Goal: Task Accomplishment & Management: Manage account settings

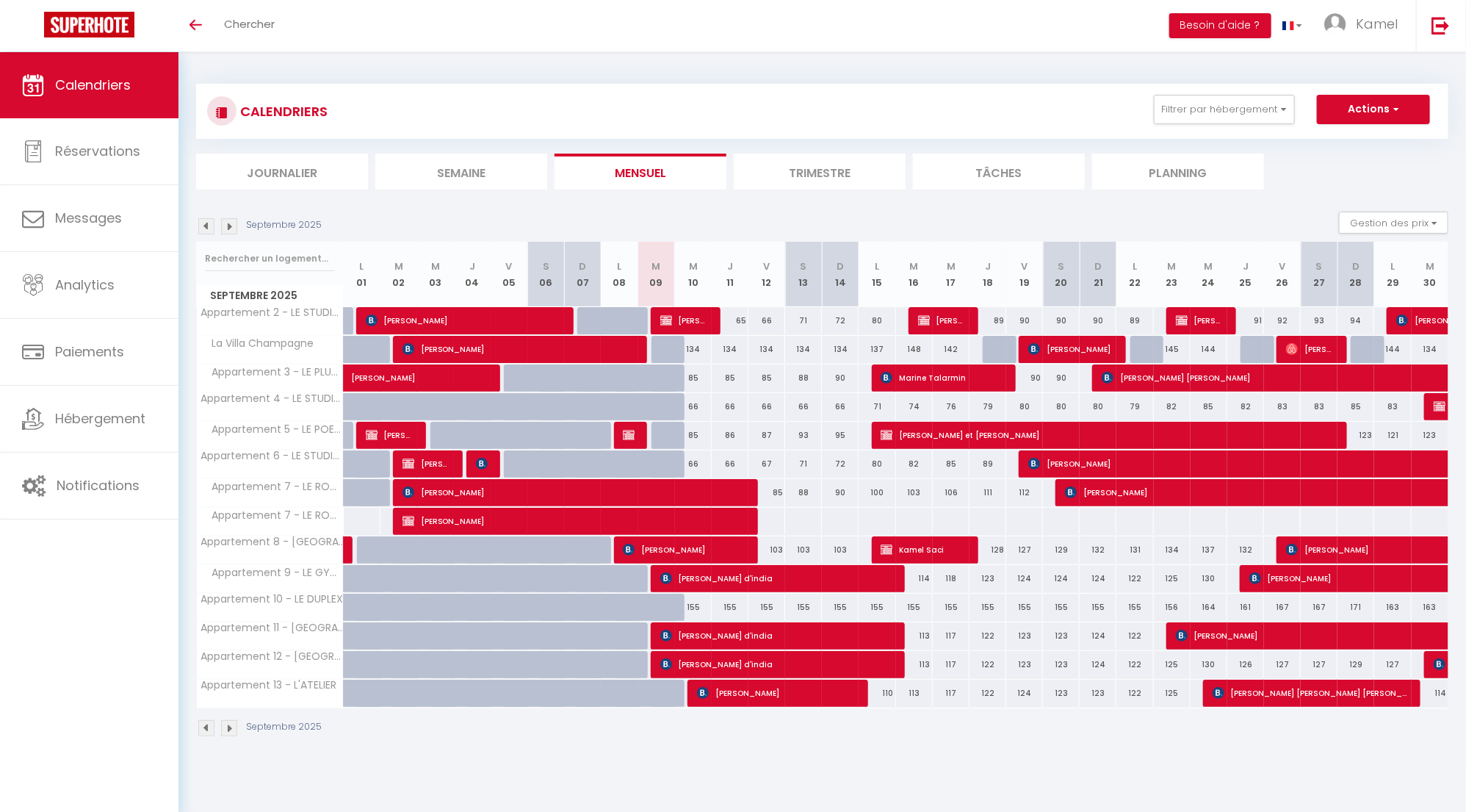
click at [620, 523] on span "[PERSON_NAME]" at bounding box center [577, 520] width 349 height 28
select select "OK"
select select "0"
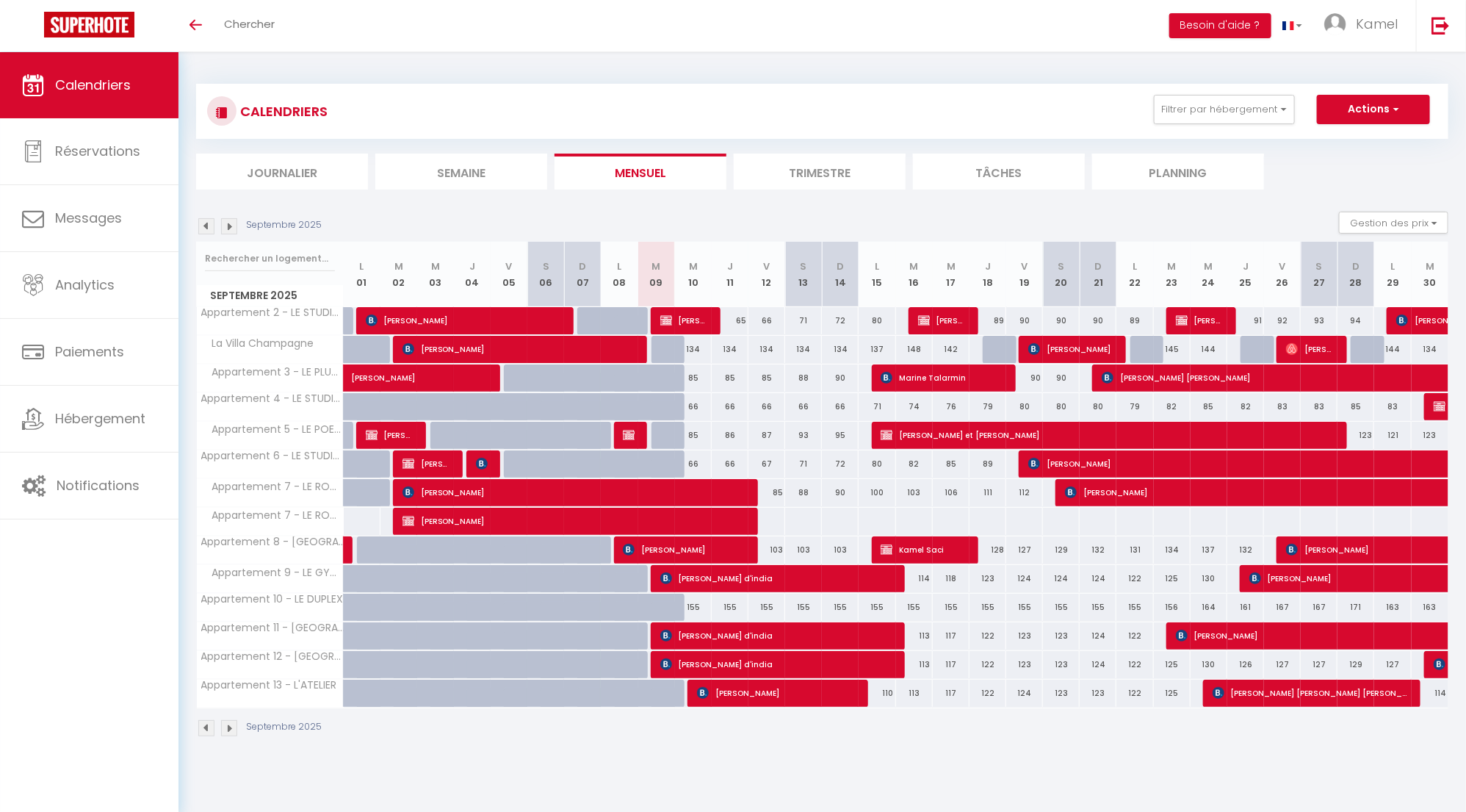
select select "1"
select select
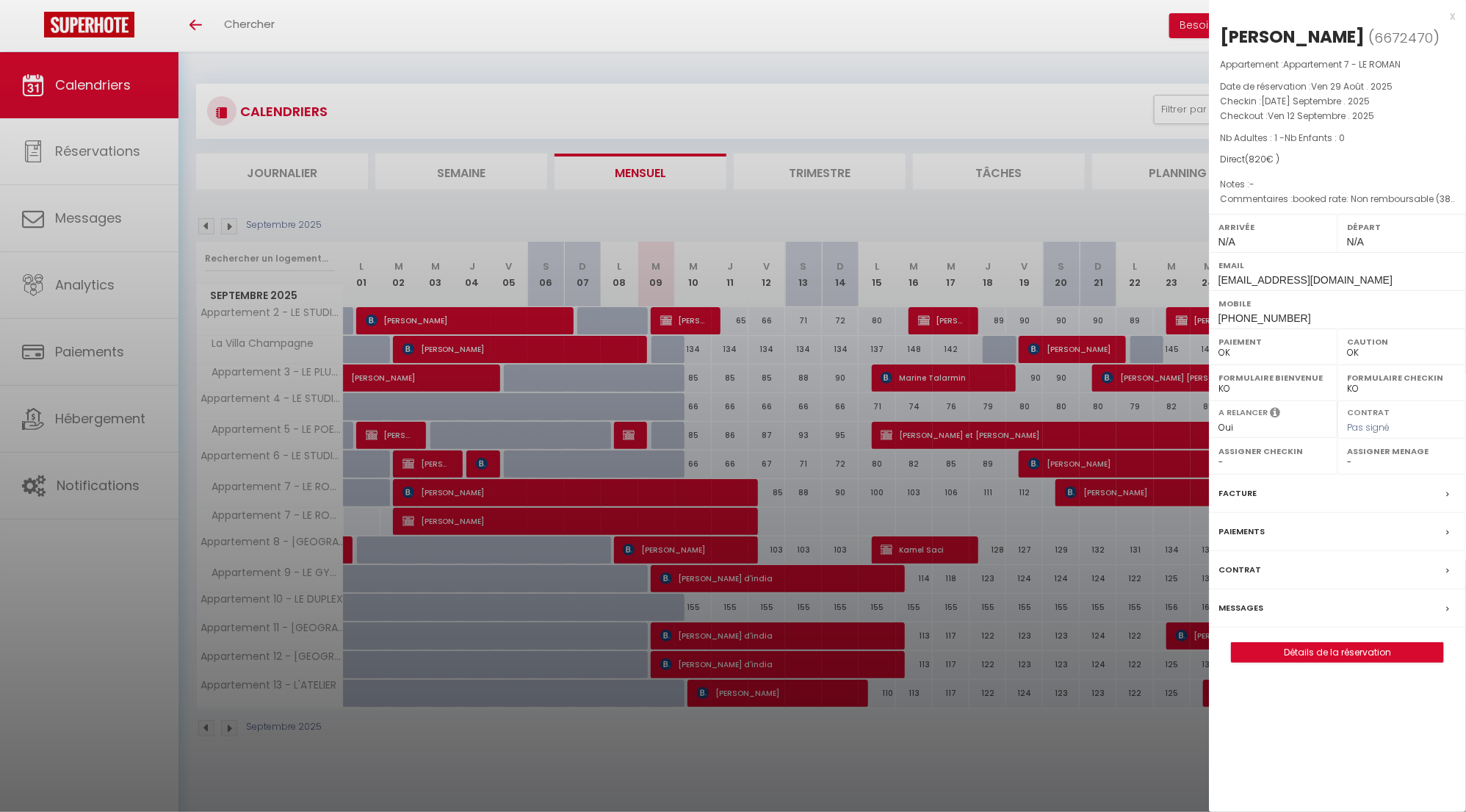
click at [1310, 650] on link "Détails de la réservation" at bounding box center [1337, 652] width 211 height 19
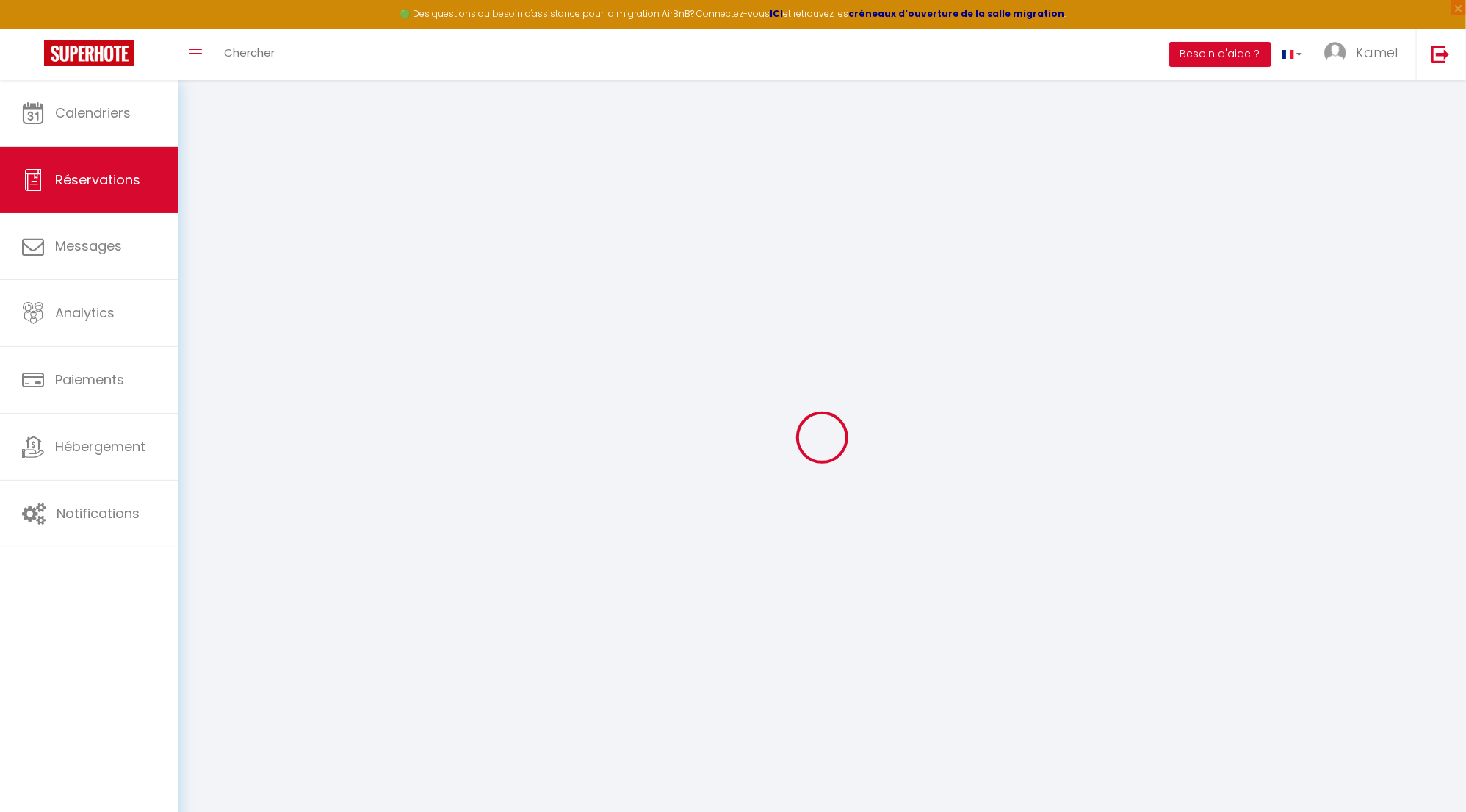
select select
checkbox input "false"
select select
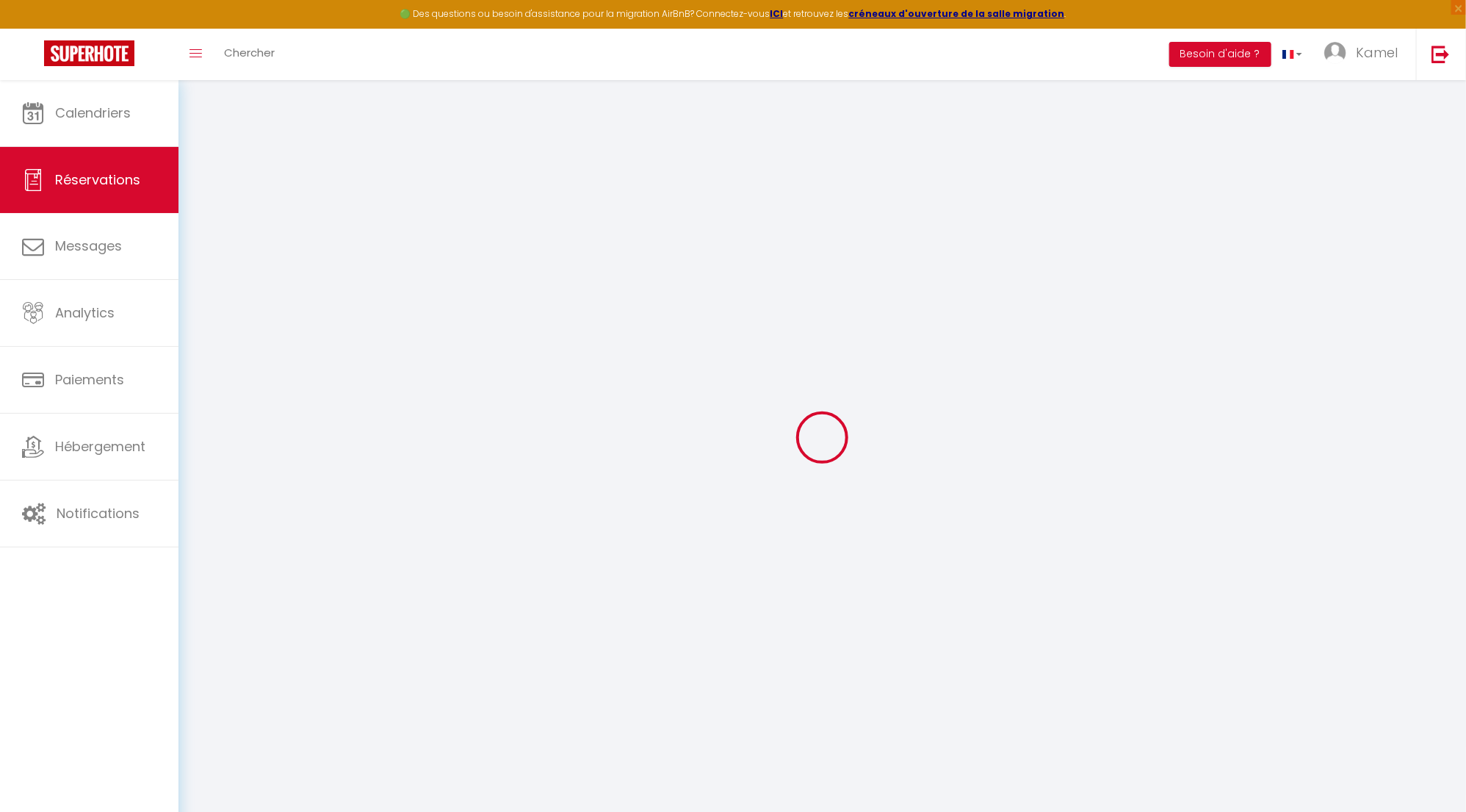
checkbox input "false"
type textarea "booked rate: Non remboursable (38272463)"
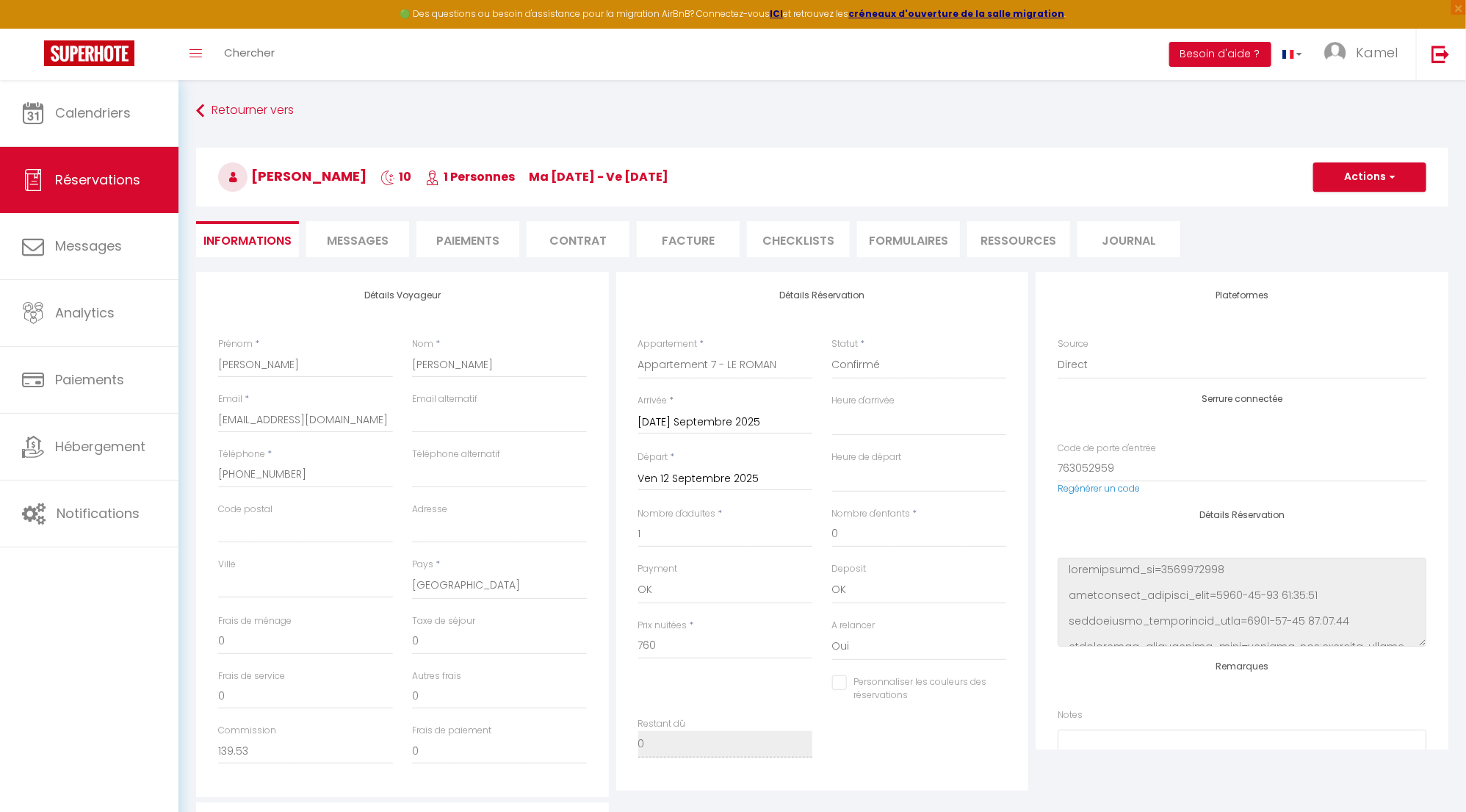
select select
checkbox input "false"
type input "60"
select select
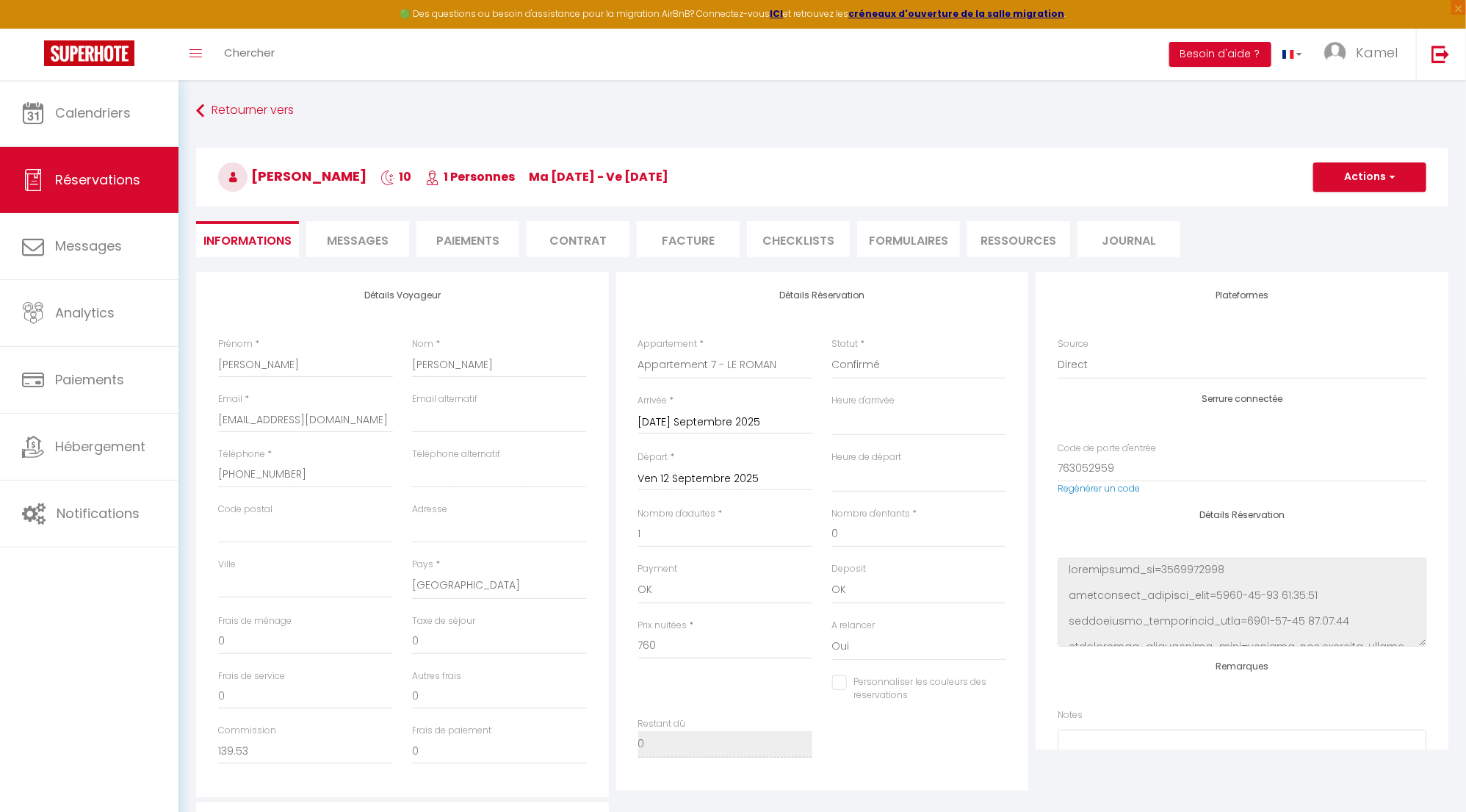
select select
checkbox input "false"
select select
click at [1393, 178] on span "button" at bounding box center [1390, 177] width 9 height 13
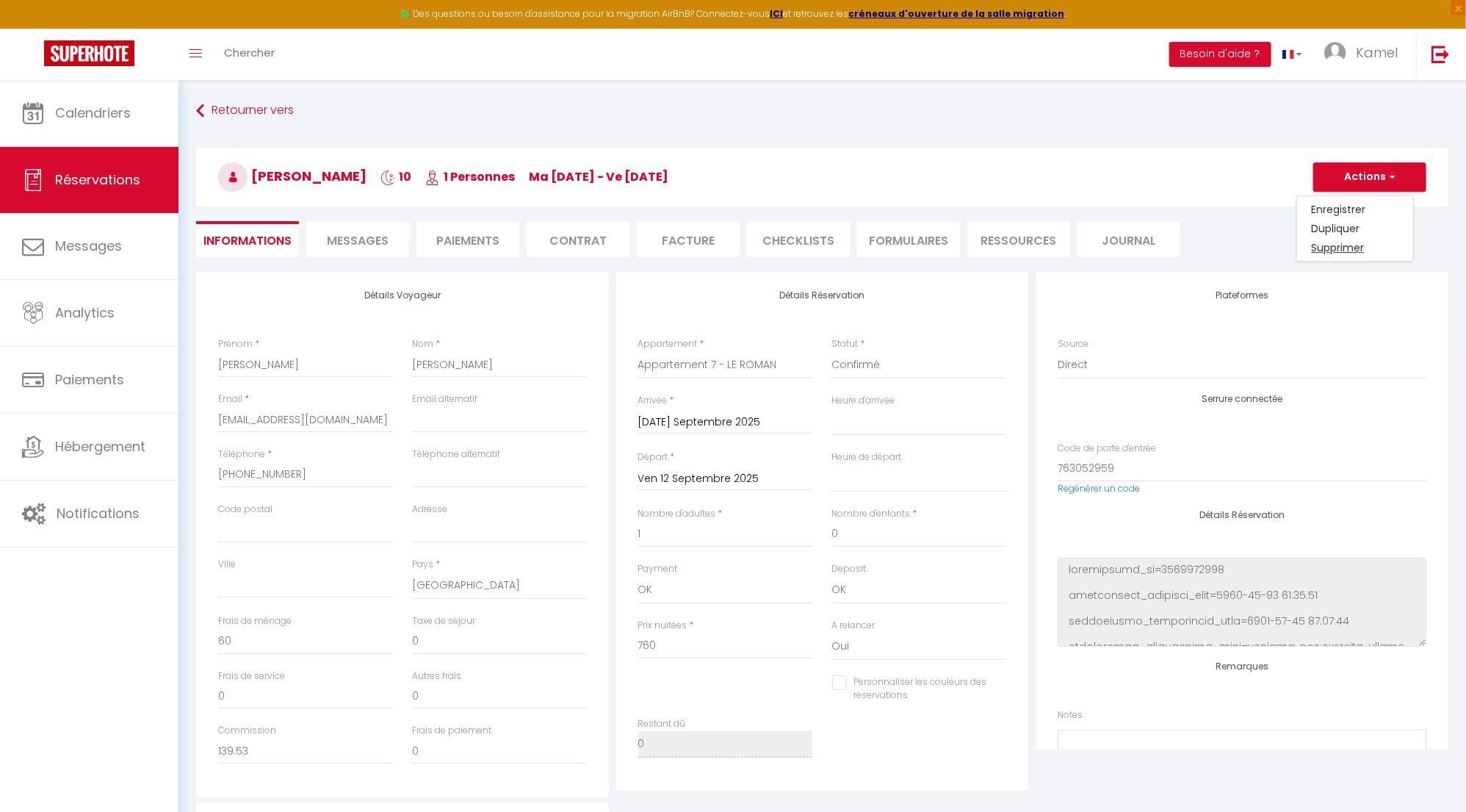
click at [1348, 248] on link "Supprimer" at bounding box center [1356, 248] width 116 height 19
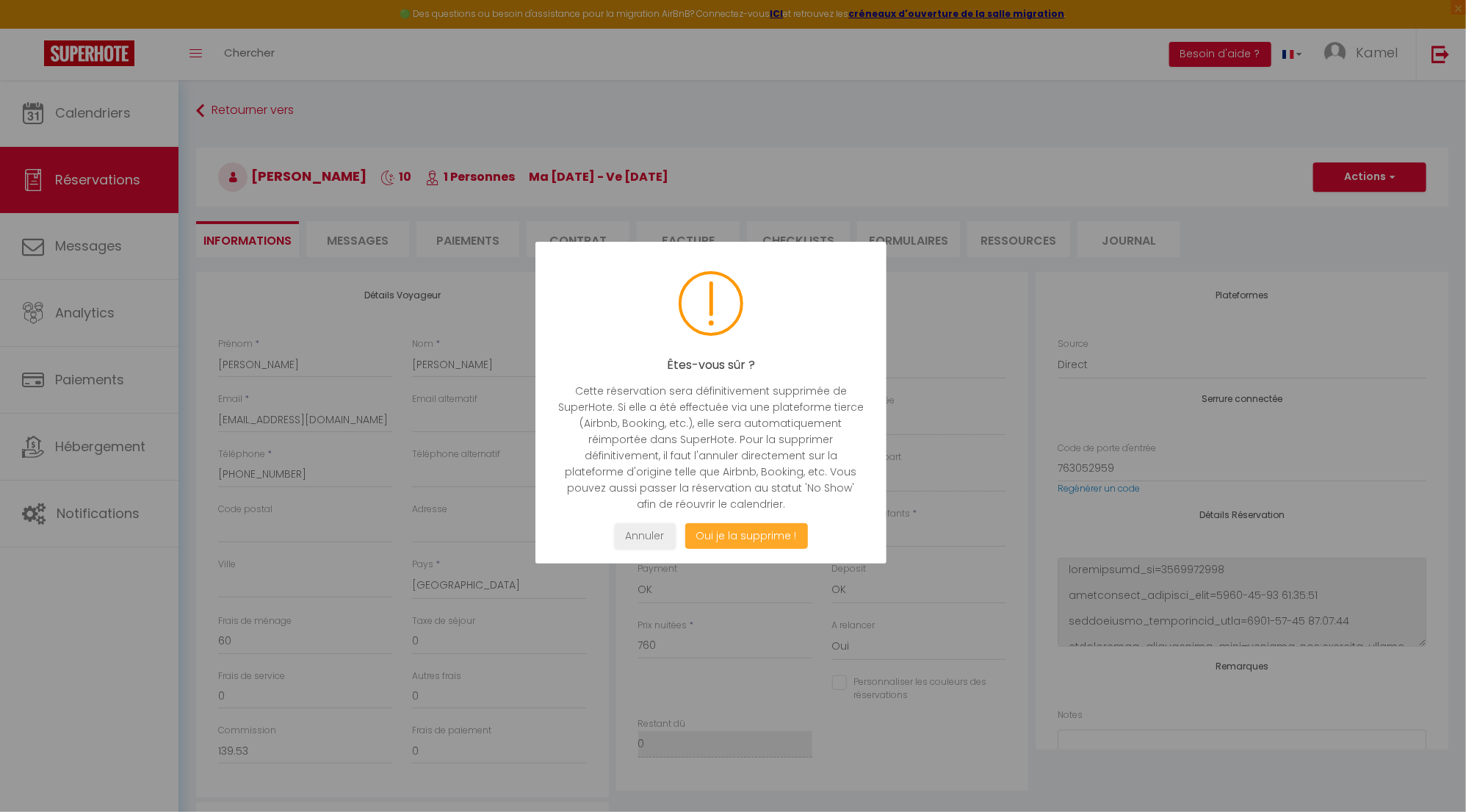
click at [767, 530] on button "Oui je la supprime !" at bounding box center [746, 535] width 123 height 26
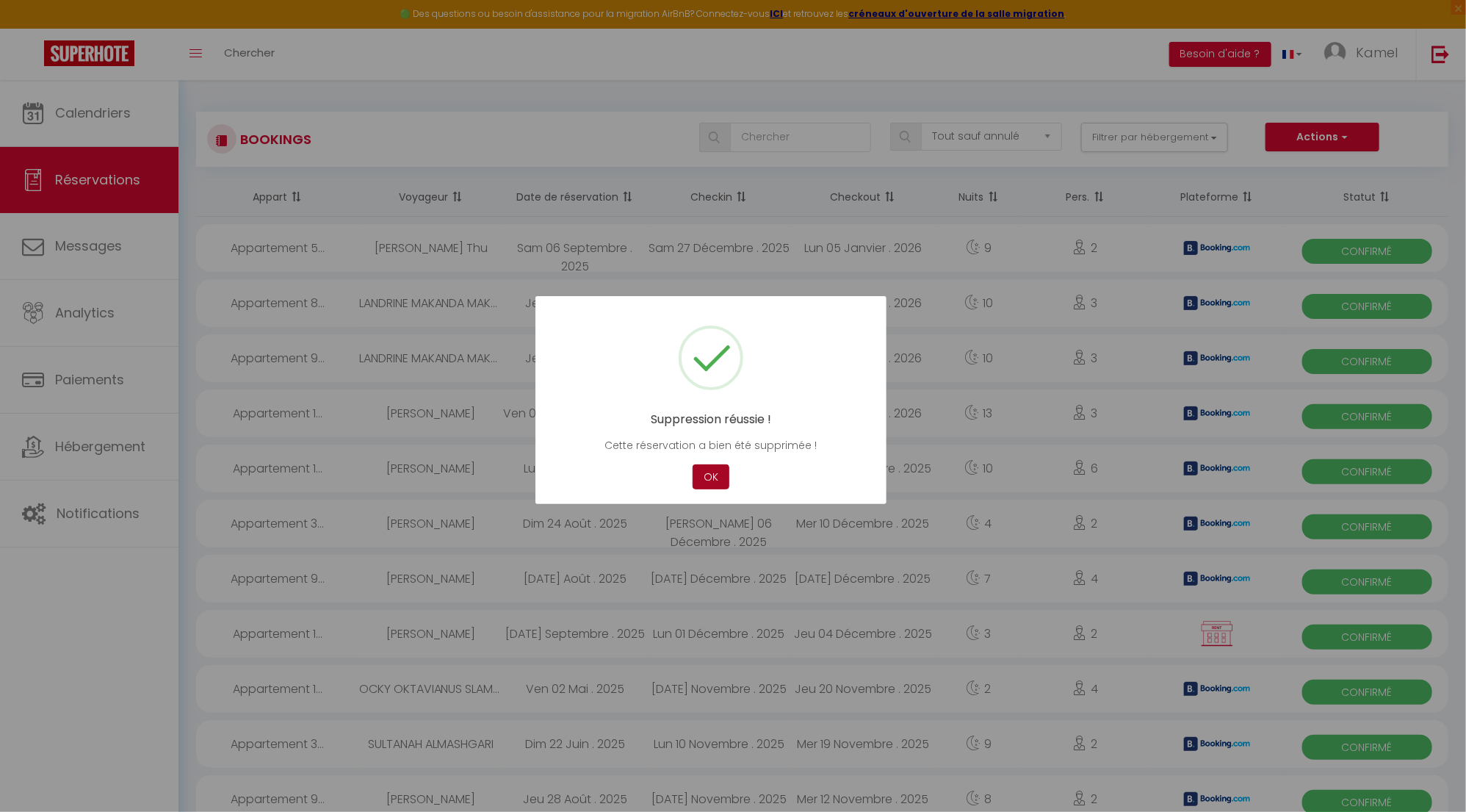
click at [712, 478] on button "OK" at bounding box center [711, 477] width 37 height 26
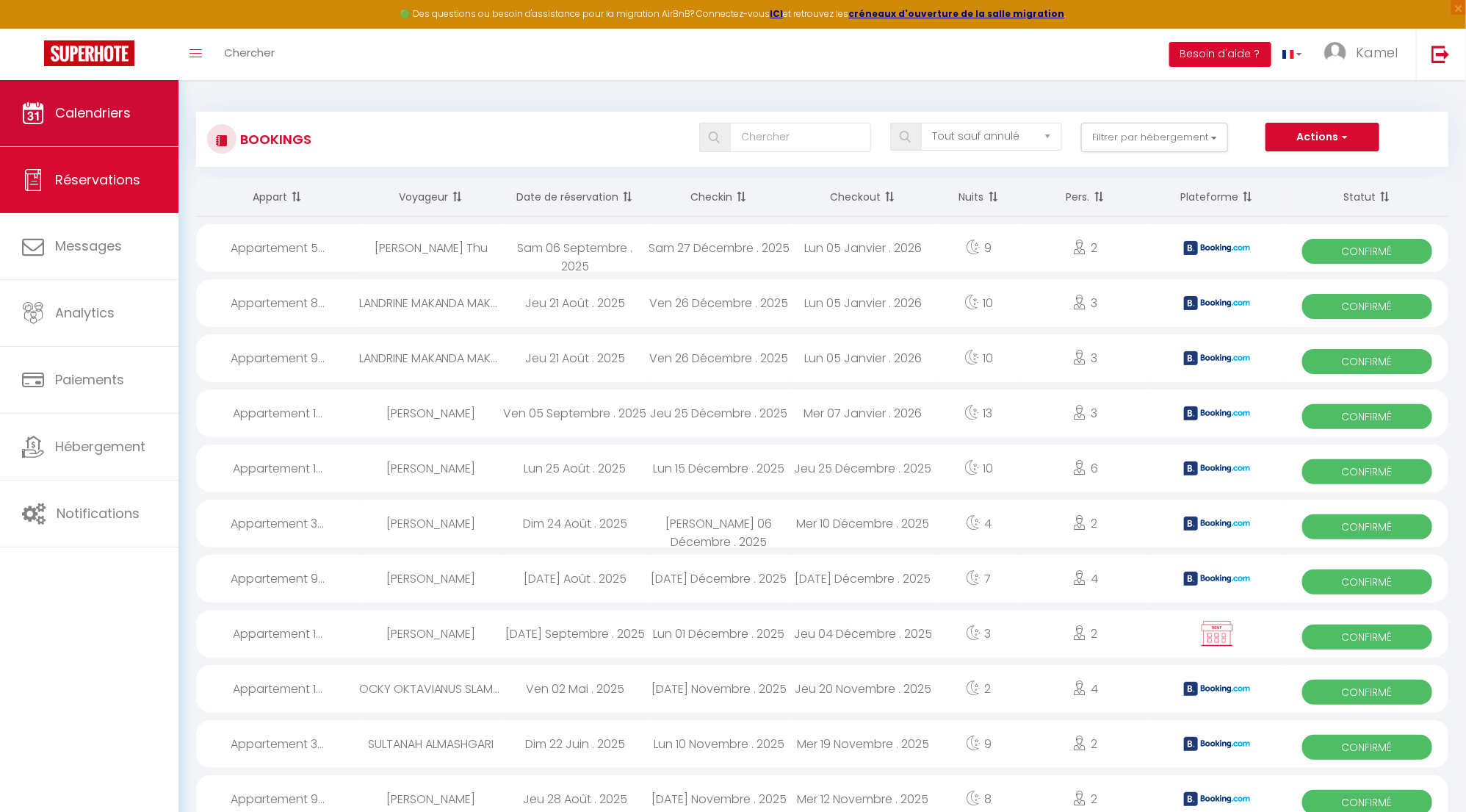
click at [109, 117] on span "Calendriers" at bounding box center [92, 112] width 75 height 18
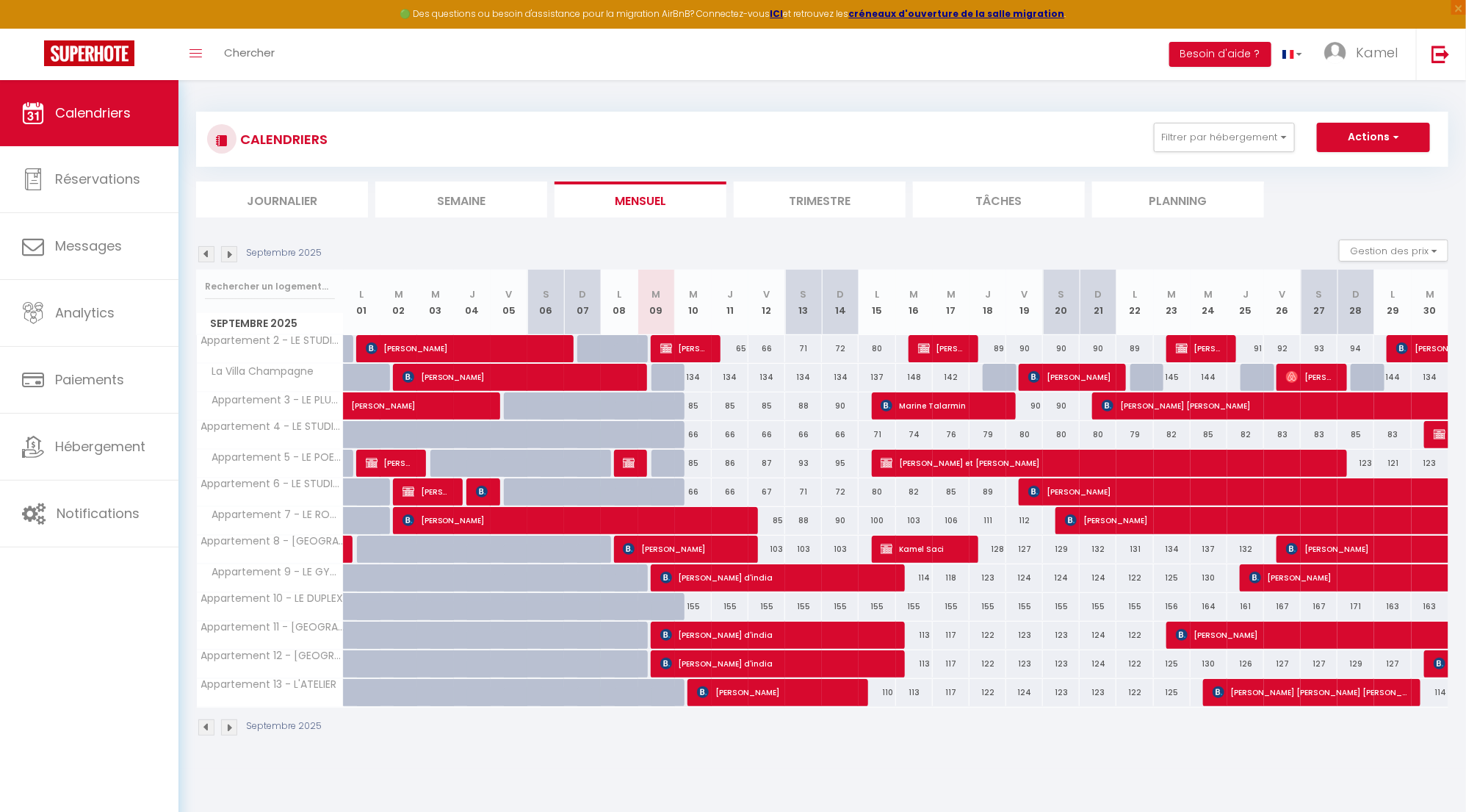
click at [614, 373] on span "[PERSON_NAME]" at bounding box center [521, 376] width 237 height 28
select select "OK"
select select "KO"
select select "1"
select select "0"
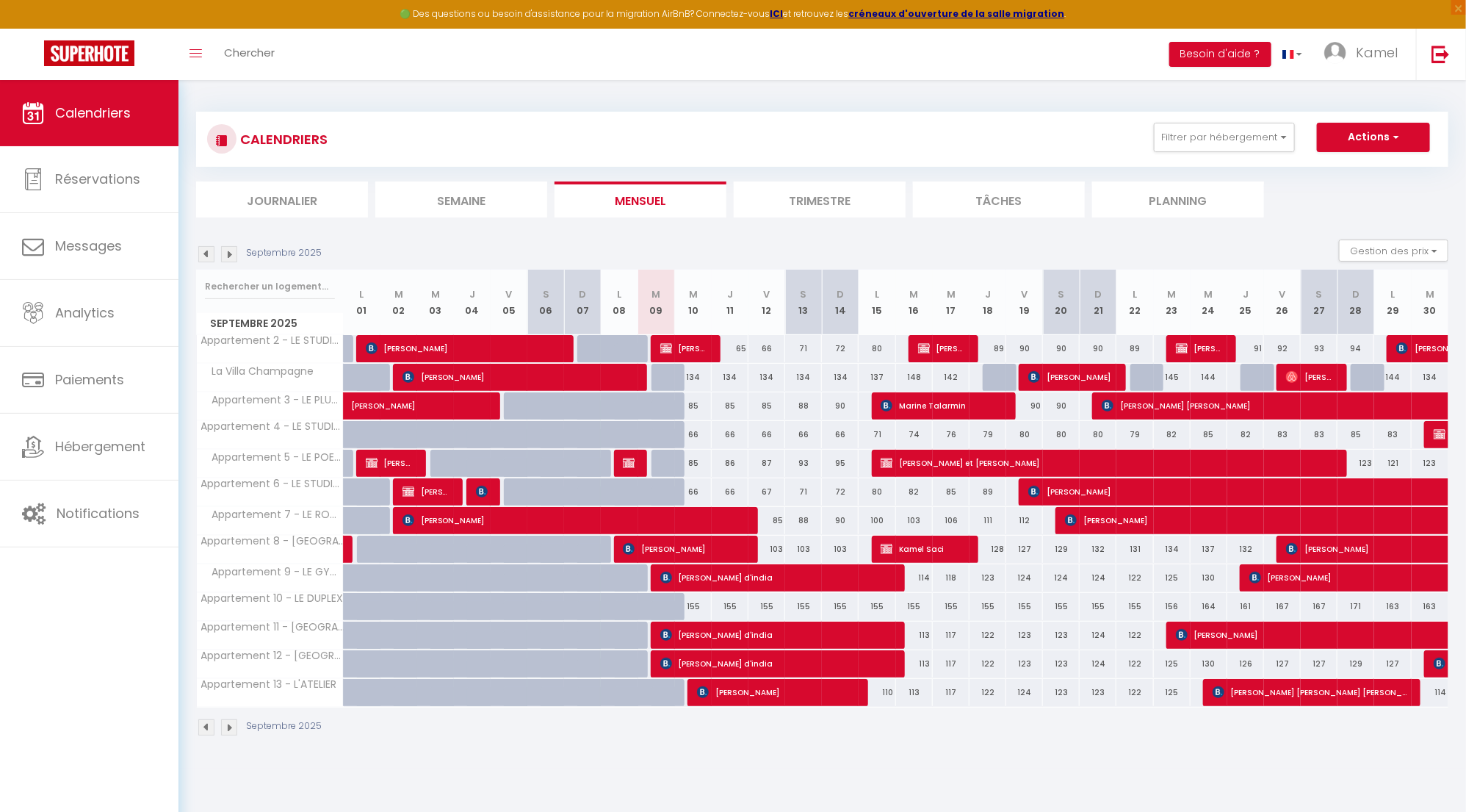
select select "1"
select select
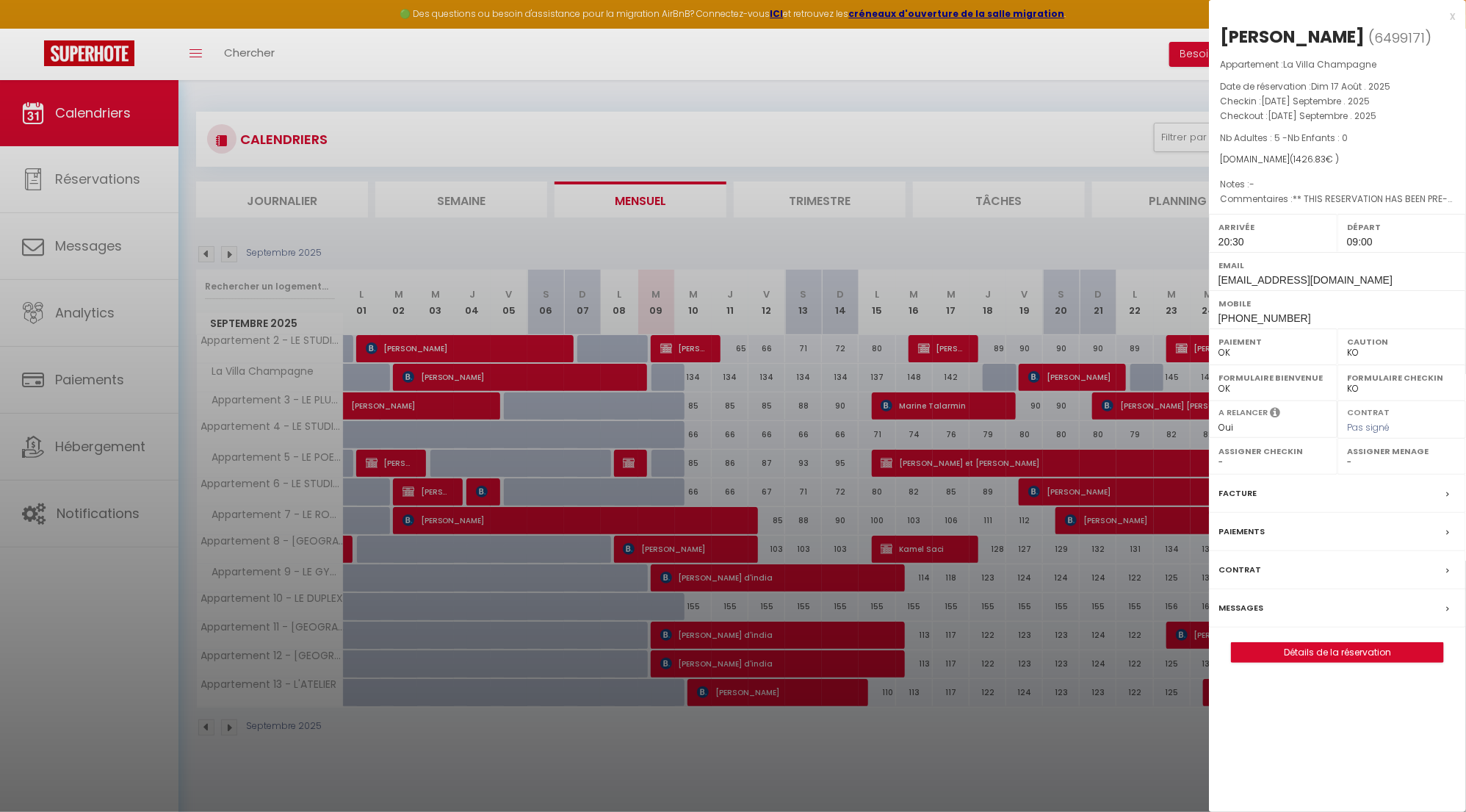
click at [841, 95] on div at bounding box center [733, 406] width 1466 height 812
